Goal: Navigation & Orientation: Find specific page/section

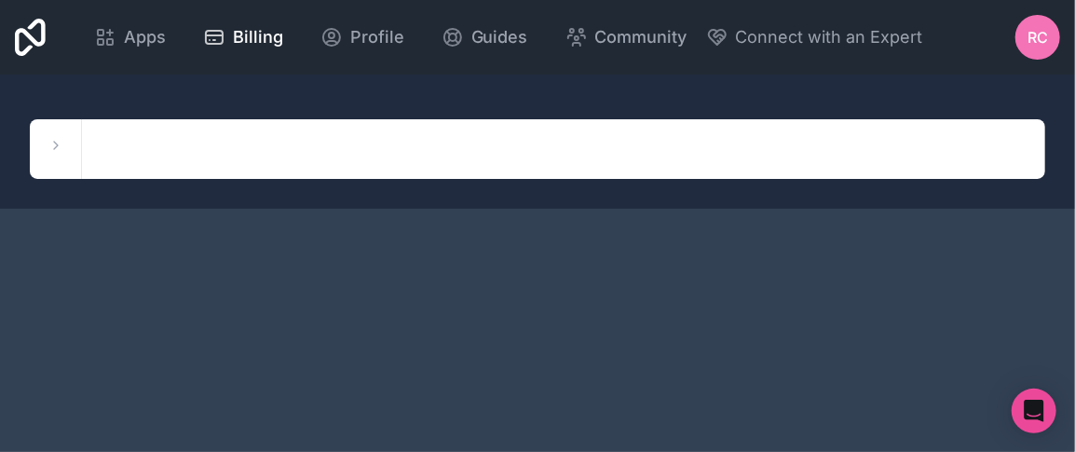
click at [34, 44] on icon at bounding box center [30, 37] width 31 height 37
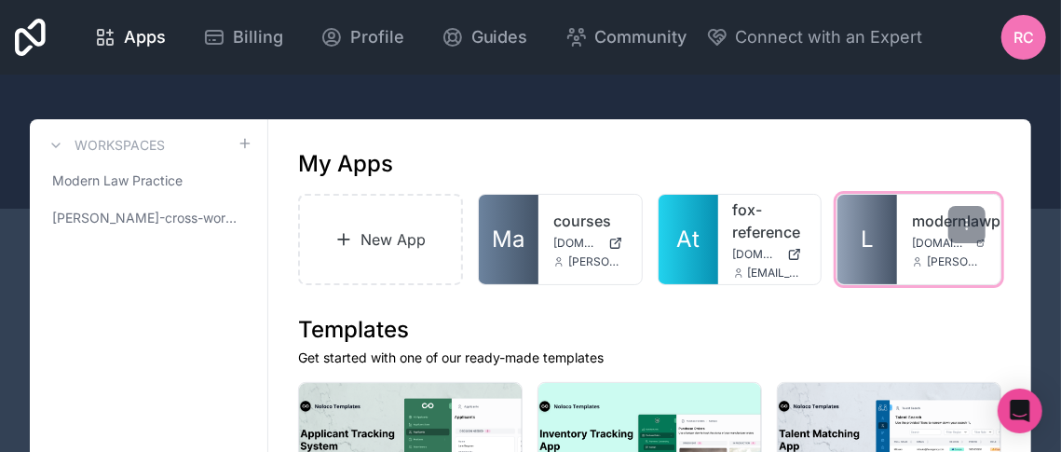
click at [885, 237] on link "L" at bounding box center [868, 239] width 60 height 89
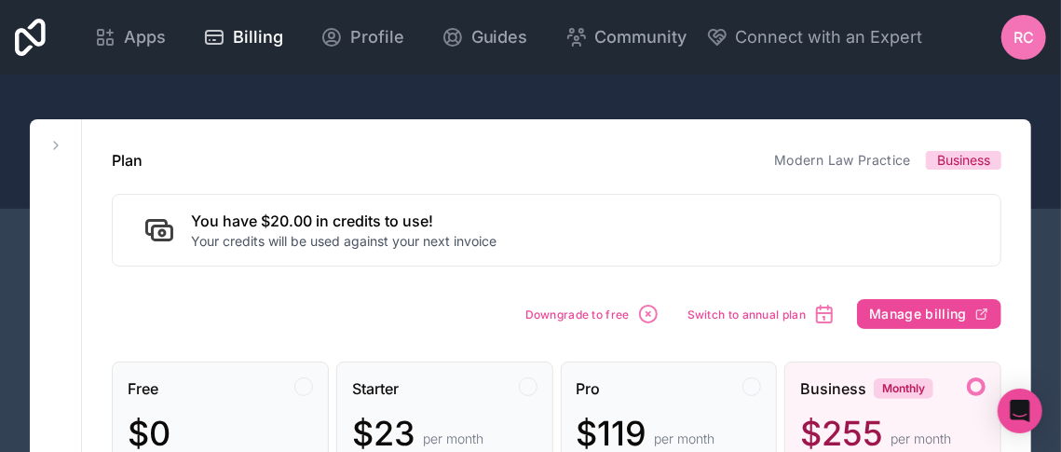
click at [36, 41] on icon at bounding box center [30, 37] width 31 height 37
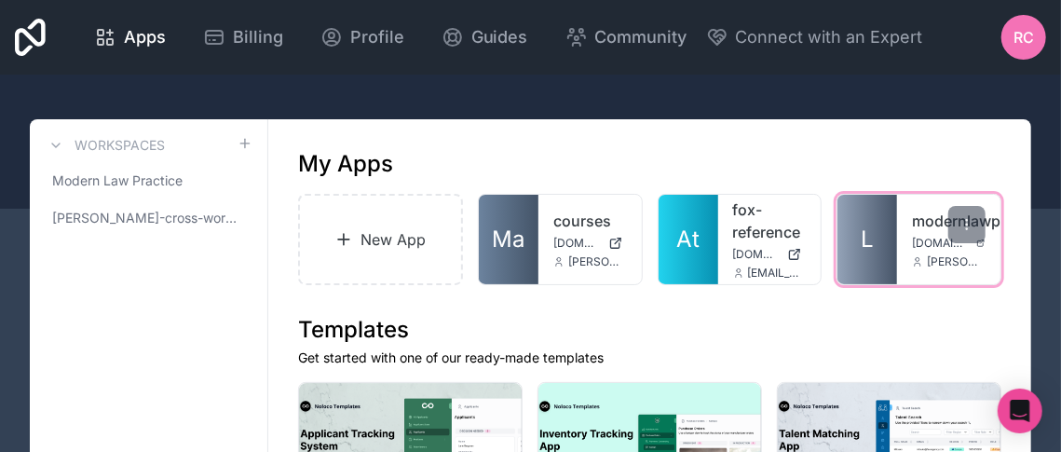
click at [862, 237] on link "L" at bounding box center [868, 239] width 60 height 89
